Goal: Task Accomplishment & Management: Manage account settings

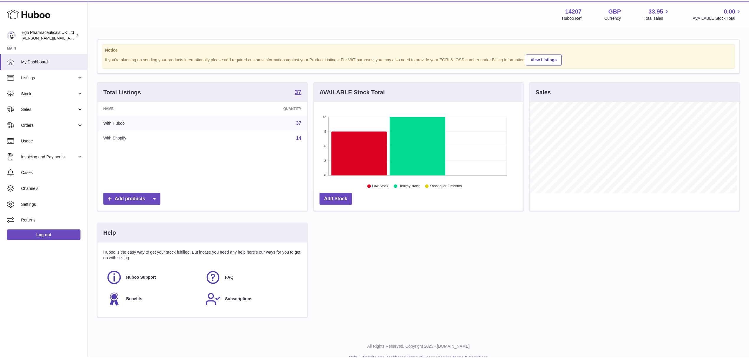
scroll to position [92, 211]
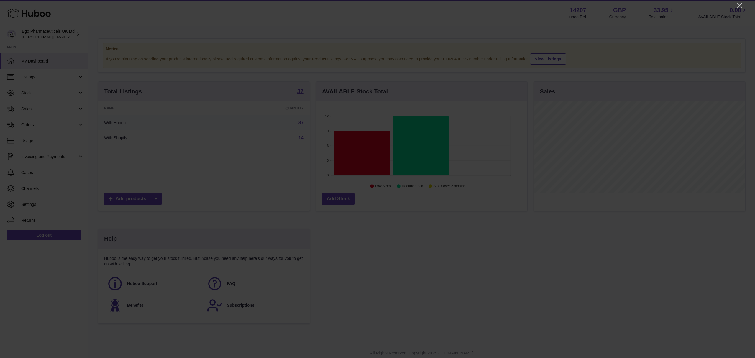
click at [740, 5] on icon "Close" at bounding box center [739, 5] width 7 height 7
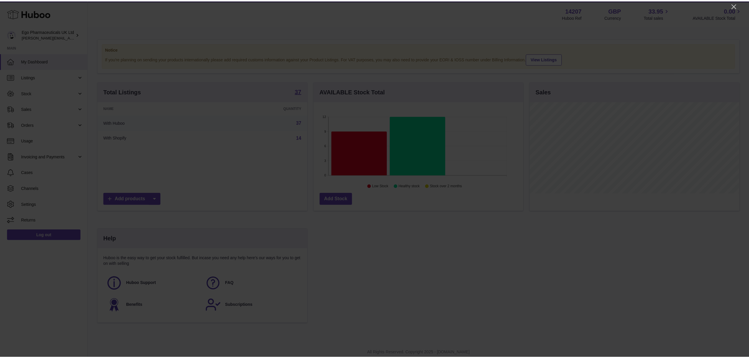
scroll to position [294920, 294802]
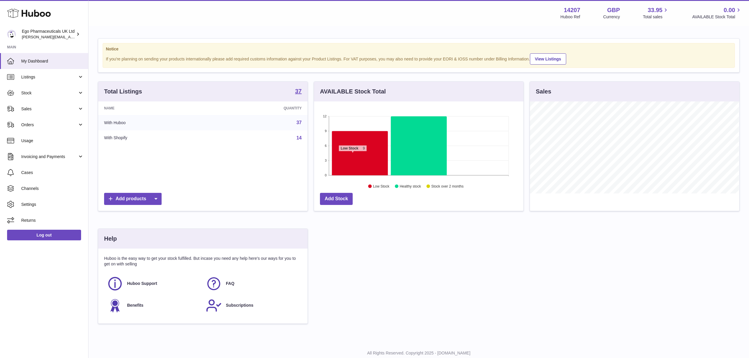
click at [353, 155] on icon at bounding box center [360, 153] width 56 height 44
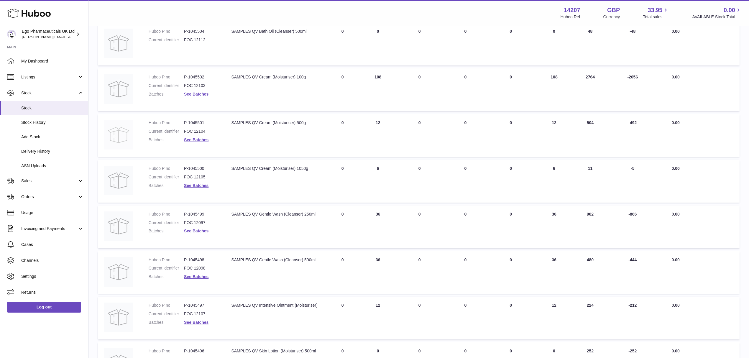
scroll to position [77, 0]
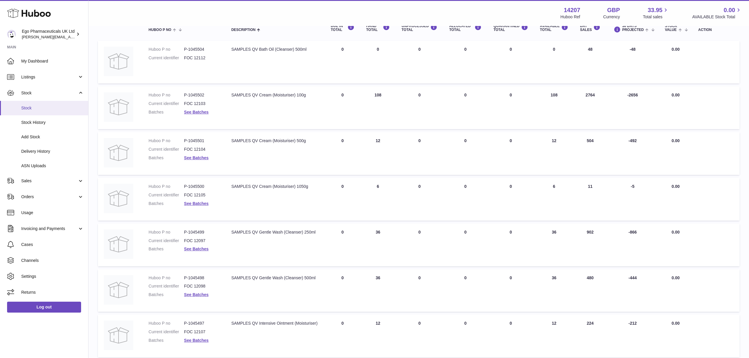
click at [44, 110] on span "Stock" at bounding box center [52, 108] width 63 height 6
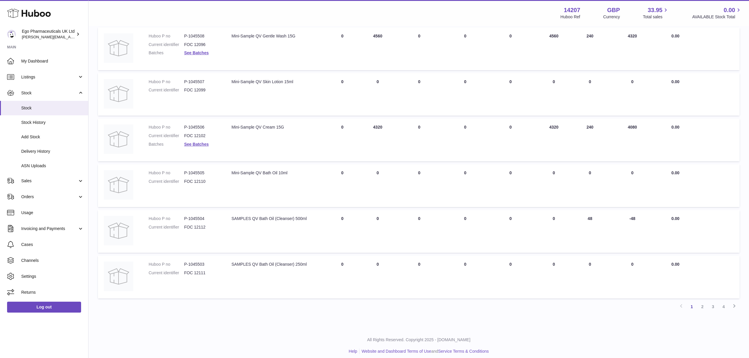
scroll to position [273, 0]
click at [704, 304] on link "2" at bounding box center [702, 306] width 11 height 11
click at [712, 301] on link "3" at bounding box center [713, 306] width 11 height 11
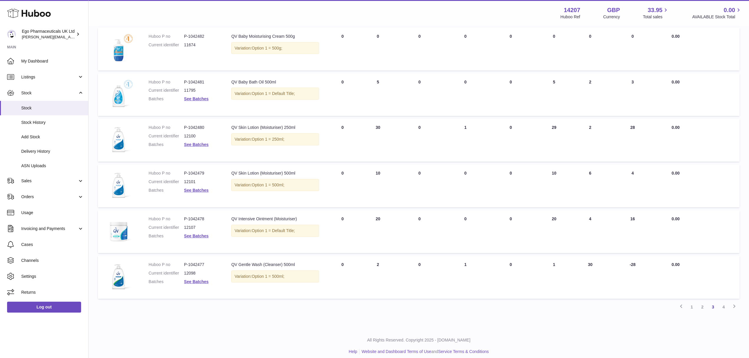
scroll to position [273, 0]
click at [725, 303] on link "4" at bounding box center [724, 306] width 11 height 11
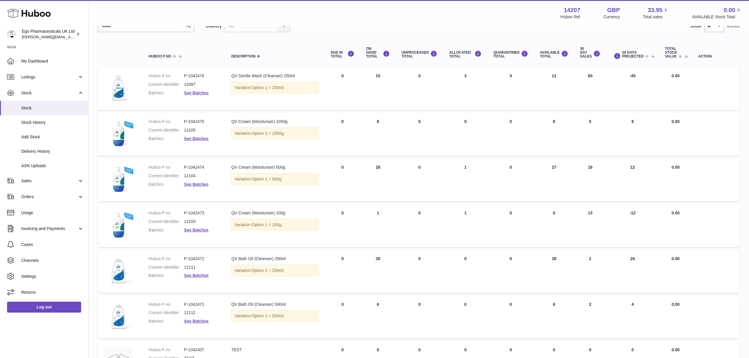
scroll to position [118, 0]
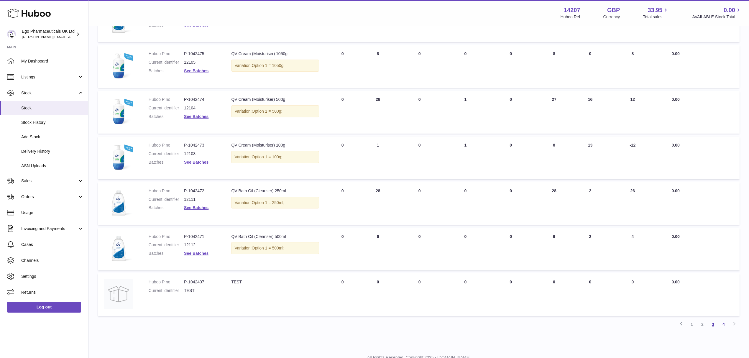
click at [713, 321] on link "3" at bounding box center [713, 324] width 11 height 11
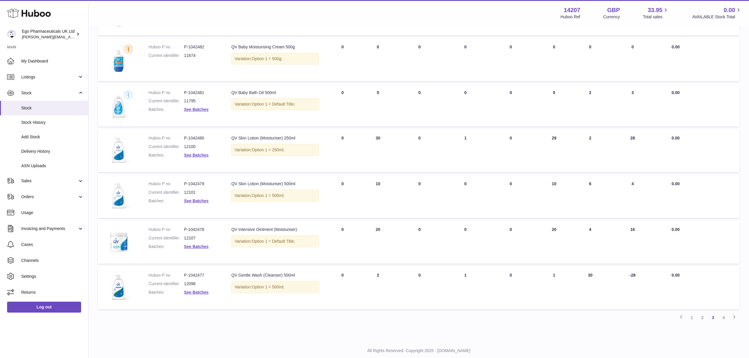
scroll to position [263, 0]
drag, startPoint x: 548, startPoint y: 227, endPoint x: 559, endPoint y: 228, distance: 11.5
click at [559, 227] on td "AVAILABLE Total 20" at bounding box center [554, 241] width 40 height 43
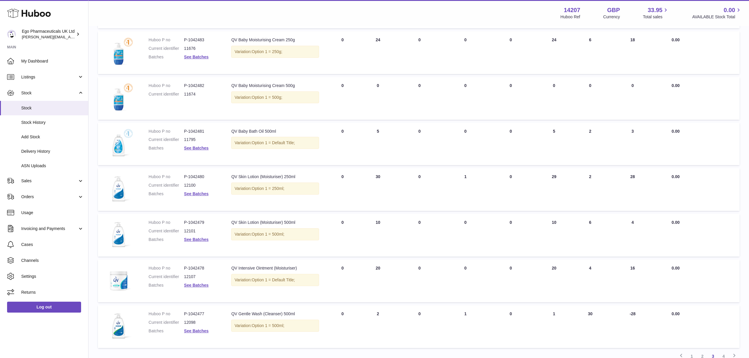
scroll to position [273, 0]
